Goal: Task Accomplishment & Management: Use online tool/utility

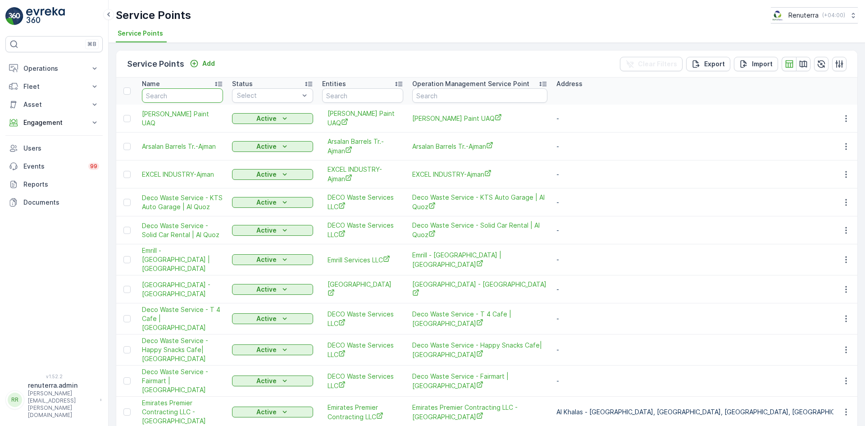
click at [197, 97] on input "text" at bounding box center [182, 95] width 81 height 14
type input "emrill"
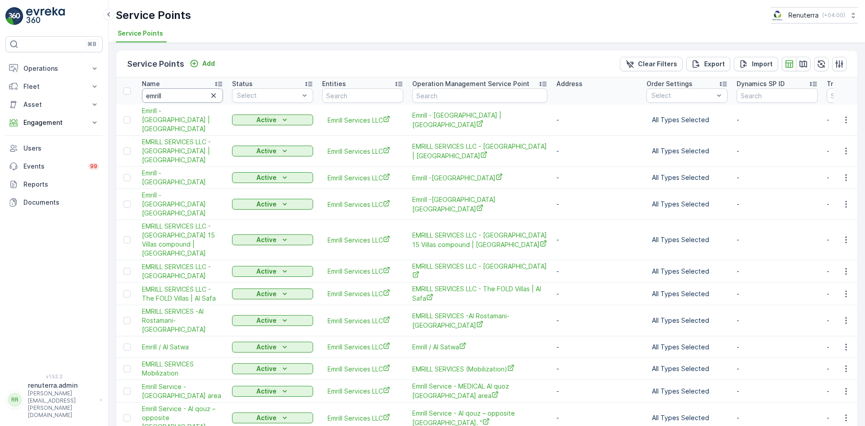
click at [182, 95] on input "emrill" at bounding box center [182, 95] width 81 height 14
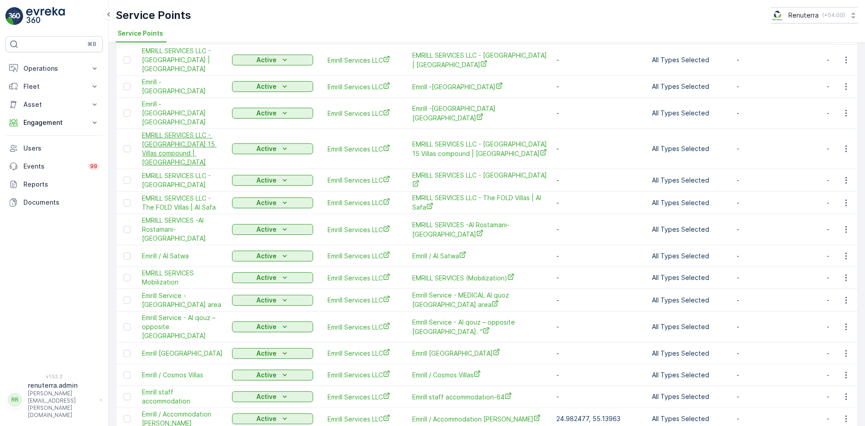
scroll to position [90, 0]
click at [846, 145] on icon "button" at bounding box center [845, 149] width 9 height 9
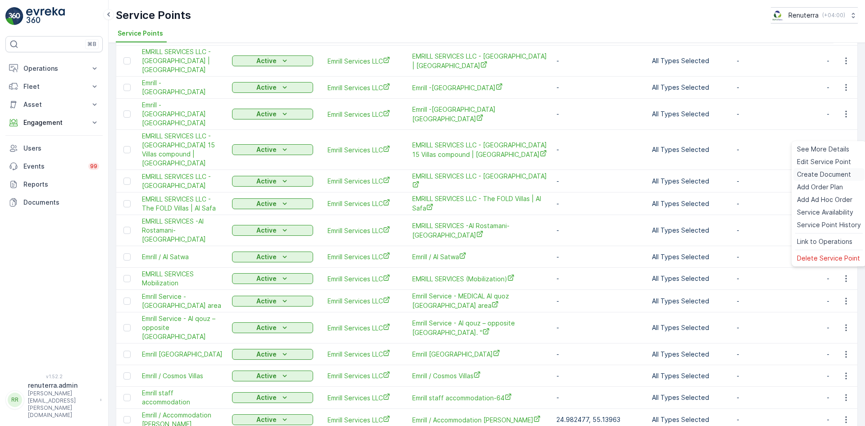
click at [812, 169] on div "Create Document" at bounding box center [828, 174] width 71 height 13
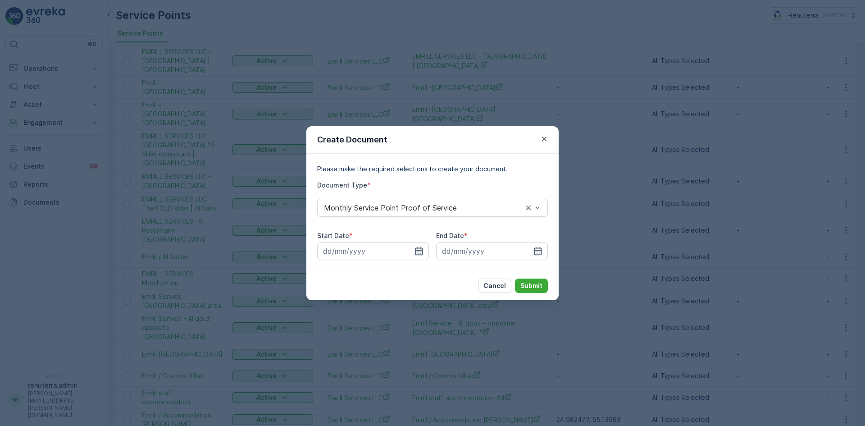
click at [420, 248] on icon "button" at bounding box center [418, 250] width 9 height 9
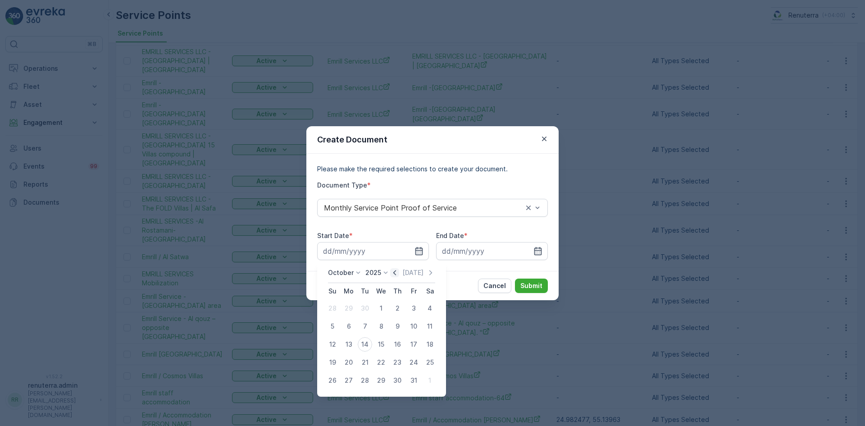
click at [396, 274] on icon "button" at bounding box center [394, 272] width 3 height 5
click at [351, 309] on div "1" at bounding box center [348, 308] width 14 height 14
type input "[DATE]"
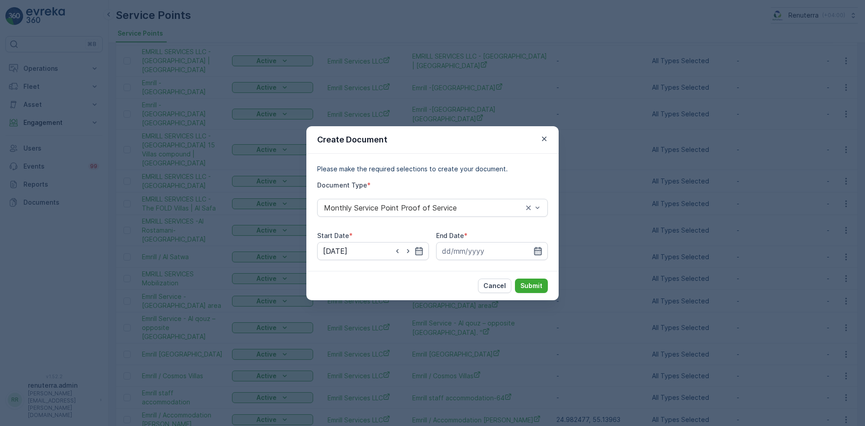
click at [541, 247] on icon "button" at bounding box center [537, 250] width 9 height 9
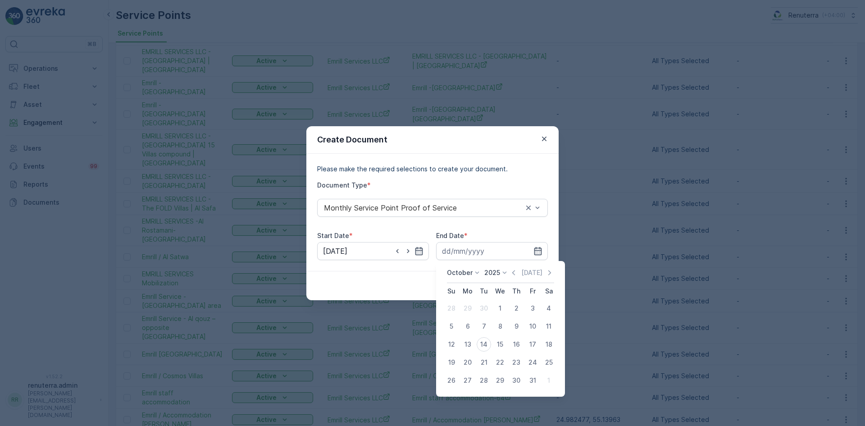
drag, startPoint x: 517, startPoint y: 270, endPoint x: 505, endPoint y: 287, distance: 20.4
click at [516, 271] on icon "button" at bounding box center [513, 272] width 9 height 9
click at [483, 384] on div "30" at bounding box center [484, 380] width 14 height 14
type input "[DATE]"
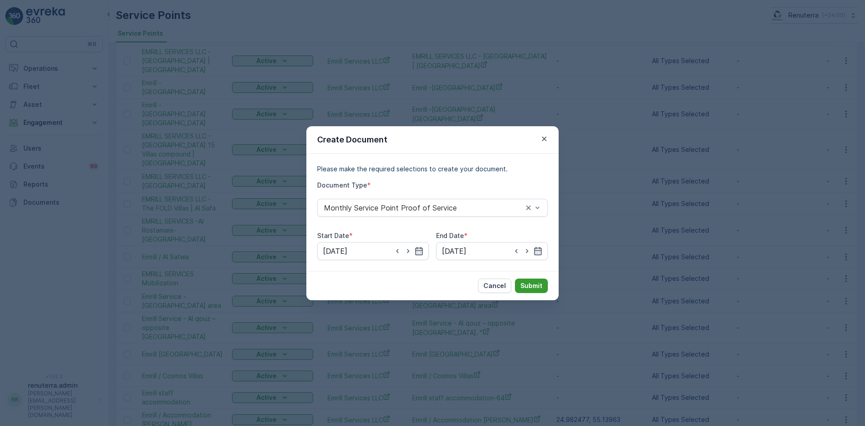
click at [538, 283] on p "Submit" at bounding box center [531, 285] width 22 height 9
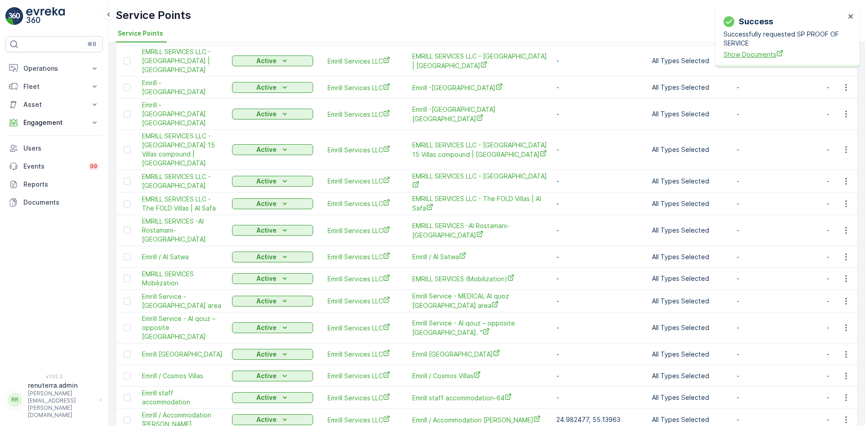
click at [749, 52] on span "Show Documents" at bounding box center [784, 54] width 122 height 9
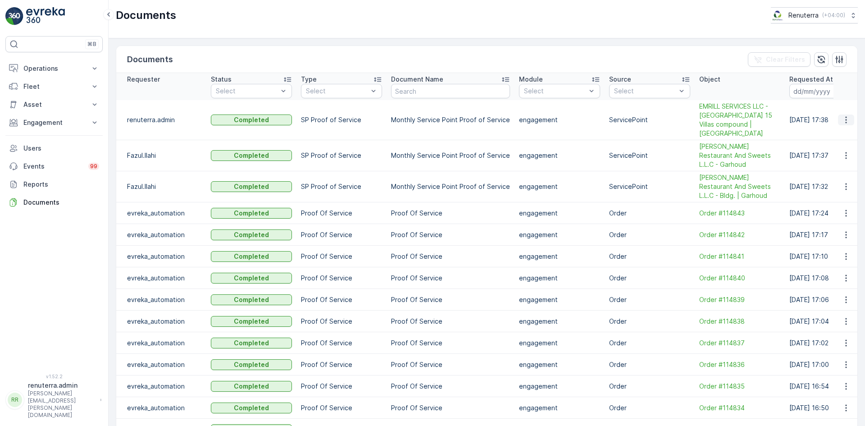
click at [842, 117] on icon "button" at bounding box center [845, 119] width 9 height 9
click at [837, 132] on span "See Details" at bounding box center [843, 128] width 35 height 9
